Goal: Information Seeking & Learning: Understand process/instructions

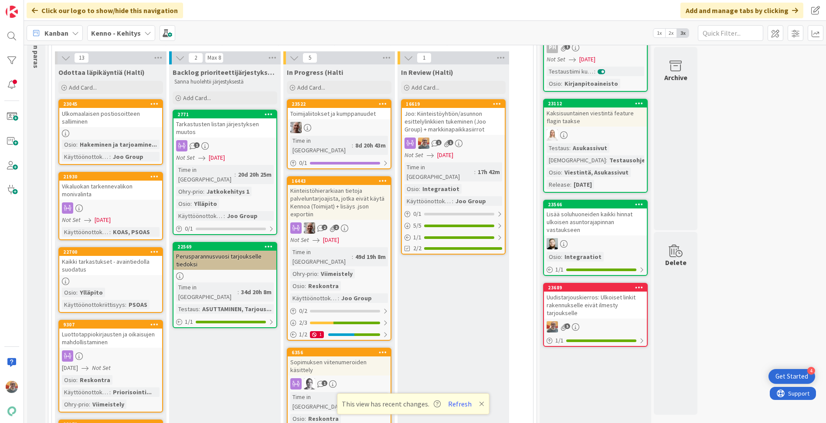
drag, startPoint x: 444, startPoint y: 286, endPoint x: 373, endPoint y: 0, distance: 294.4
click at [587, 301] on div "Uudistarjouskierros: Ulkoiset linkit rakennukselle eivät ilmesty tarjoukselle" at bounding box center [595, 305] width 103 height 27
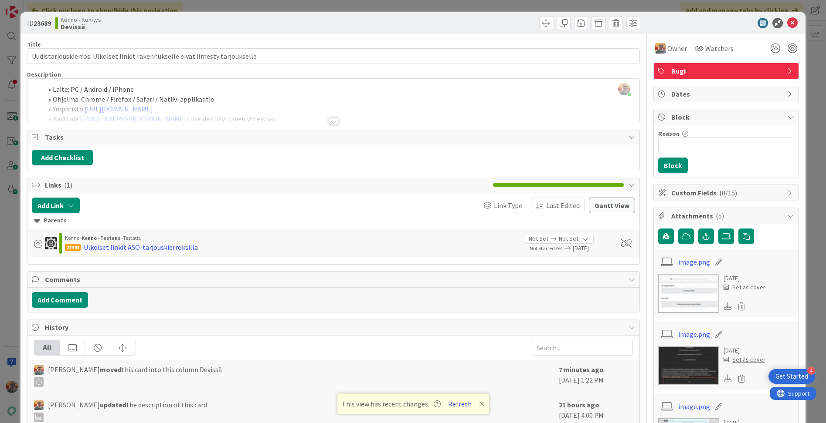
scroll to position [86, 0]
click at [788, 23] on icon at bounding box center [792, 23] width 10 height 10
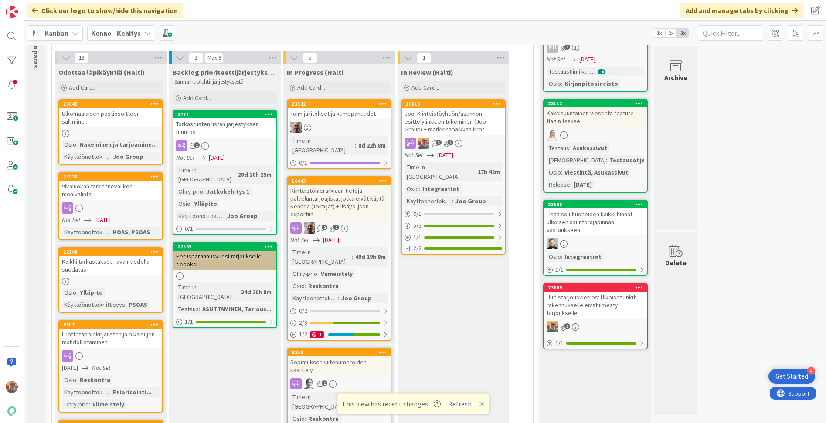
click at [228, 132] on div "Tarkastusten listan järjestyksen muutos" at bounding box center [224, 127] width 103 height 19
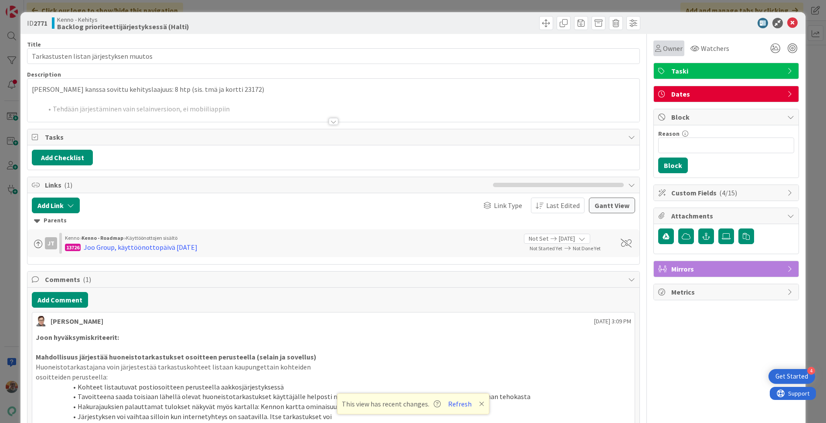
click at [666, 48] on span "Owner" at bounding box center [673, 48] width 20 height 10
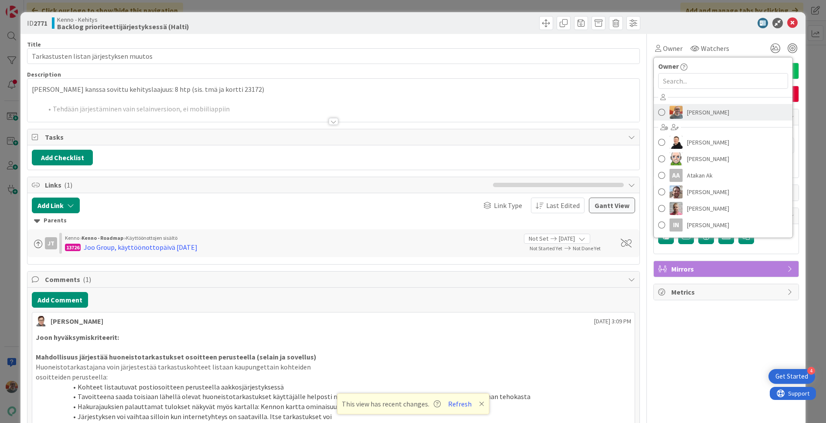
click at [695, 120] on link "[PERSON_NAME]" at bounding box center [722, 112] width 139 height 17
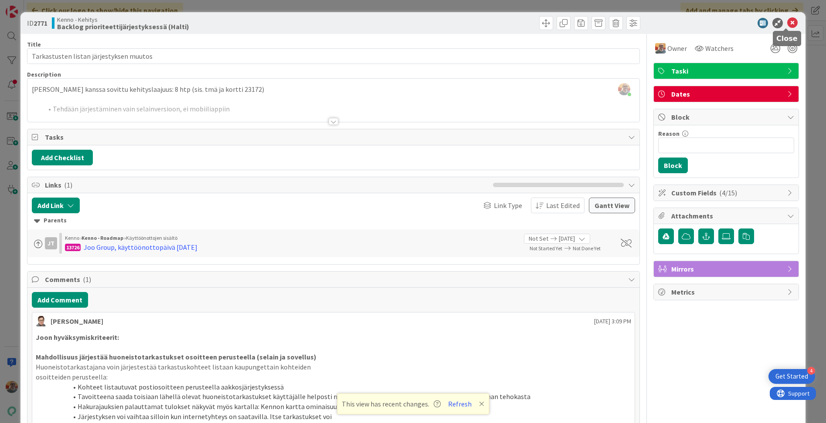
click at [787, 24] on icon at bounding box center [792, 23] width 10 height 10
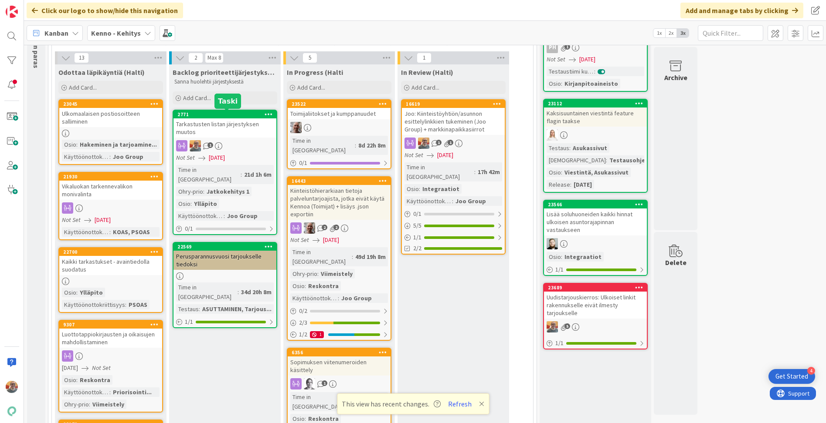
click at [224, 133] on div "Tarkastusten listan järjestyksen muutos" at bounding box center [224, 127] width 103 height 19
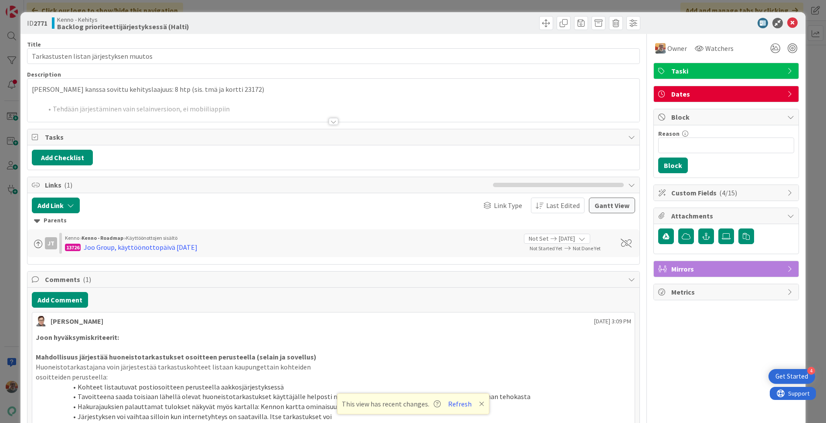
click at [169, 112] on div at bounding box center [332, 111] width 611 height 22
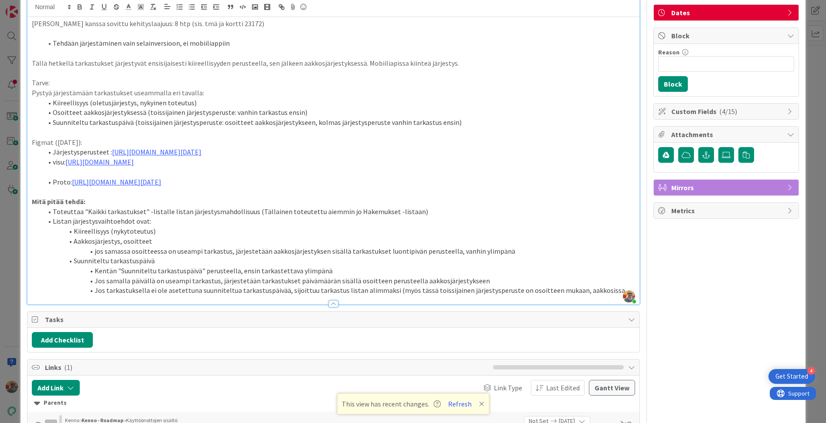
scroll to position [178, 0]
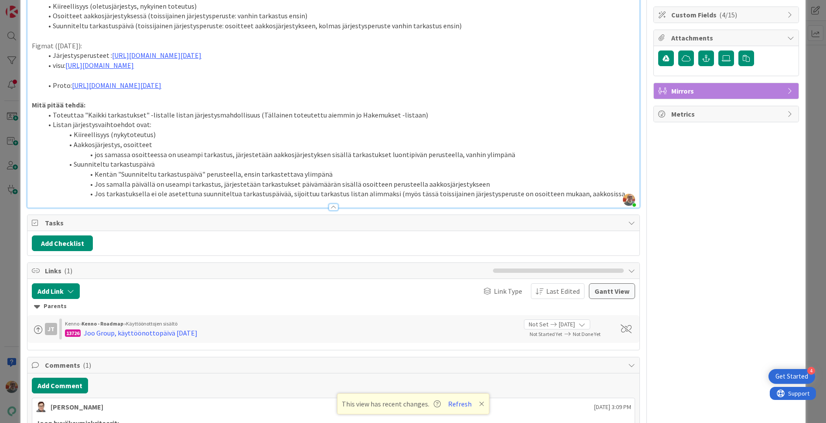
click at [156, 160] on li "jos samassa osoitteessa on useampi tarkastus, järjestetään aakkosjärjestyksen s…" at bounding box center [338, 155] width 592 height 10
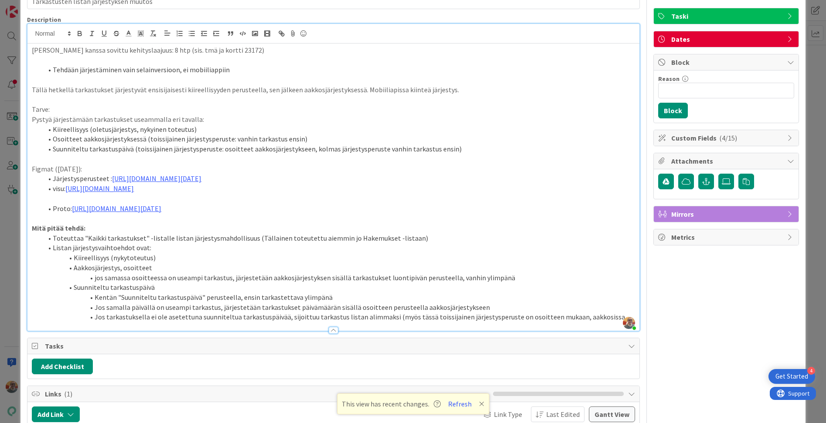
scroll to position [48, 0]
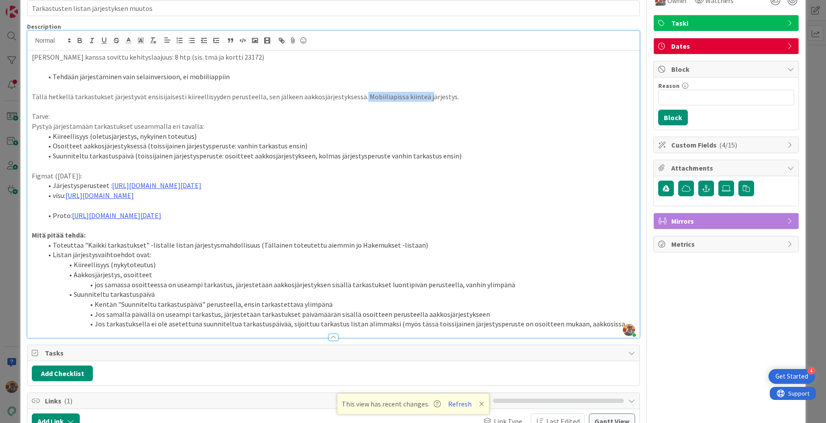
drag, startPoint x: 354, startPoint y: 98, endPoint x: 420, endPoint y: 98, distance: 65.3
click at [420, 98] on p "Tällä hetkellä tarkastukset järjestyvät ensisijaisesti kiireellisyyden perustee…" at bounding box center [333, 97] width 602 height 10
click at [423, 95] on p "Tällä hetkellä tarkastukset järjestyvät ensisijaisesti kiireellisyyden perustee…" at bounding box center [333, 97] width 602 height 10
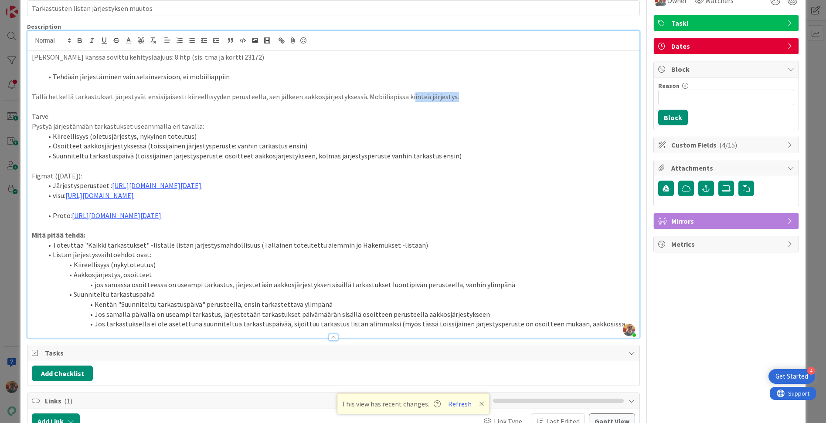
drag, startPoint x: 401, startPoint y: 97, endPoint x: 461, endPoint y: 98, distance: 60.6
click at [461, 98] on p "Tällä hetkellä tarkastukset järjestyvät ensisijaisesti kiireellisyyden perustee…" at bounding box center [333, 97] width 602 height 10
click at [440, 98] on p "Tällä hetkellä tarkastukset järjestyvät ensisijaisesti kiireellisyyden perustee…" at bounding box center [333, 97] width 602 height 10
click at [201, 186] on link "[URL][DOMAIN_NAME][DATE]" at bounding box center [156, 185] width 89 height 9
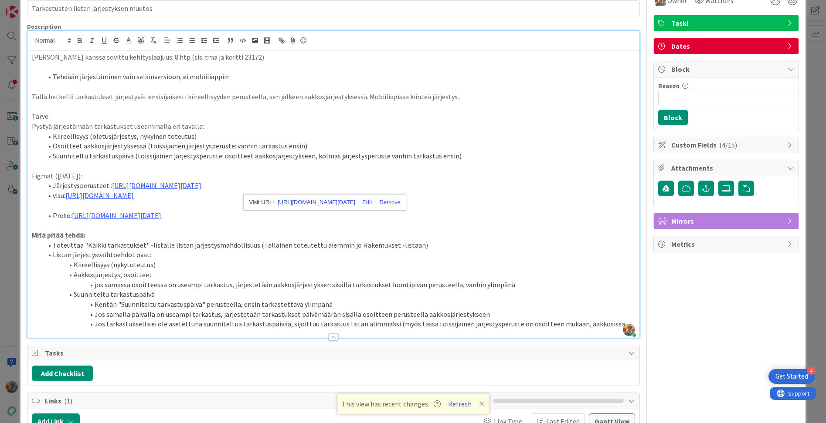
click at [289, 202] on link "[URL][DOMAIN_NAME][DATE]" at bounding box center [316, 202] width 78 height 11
click at [362, 141] on li "Osoitteet aakkosjärjestyksessä (toissijainen järjestysperuste: vanhin tarkastus…" at bounding box center [338, 146] width 592 height 10
click at [201, 183] on link "[URL][DOMAIN_NAME][DATE]" at bounding box center [156, 185] width 89 height 9
click at [297, 203] on link "[URL][DOMAIN_NAME][DATE]" at bounding box center [316, 202] width 78 height 11
click at [218, 168] on p at bounding box center [333, 166] width 602 height 10
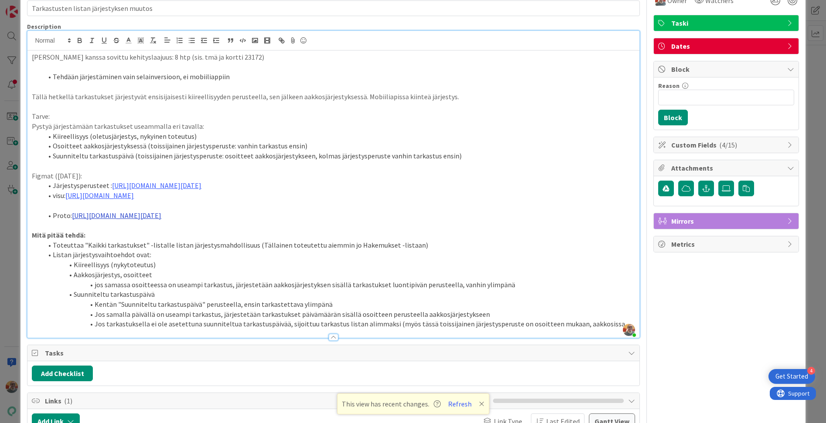
click at [158, 213] on link "[URL][DOMAIN_NAME][DATE]" at bounding box center [116, 215] width 89 height 9
click at [272, 243] on link "[URL][DOMAIN_NAME][DATE]" at bounding box center [289, 242] width 78 height 11
